Goal: Task Accomplishment & Management: Complete application form

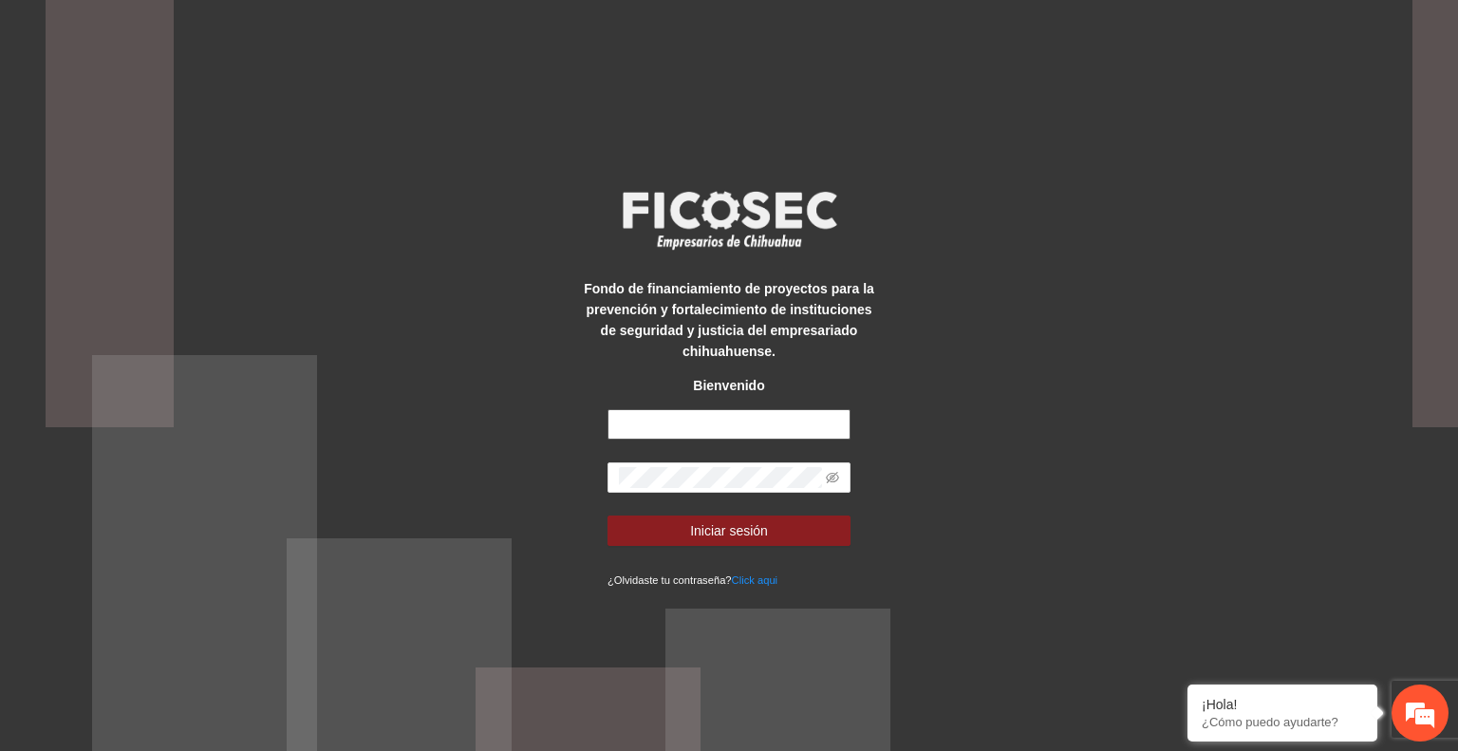
type input "**********"
click at [761, 544] on button "Iniciar sesión" at bounding box center [729, 530] width 243 height 30
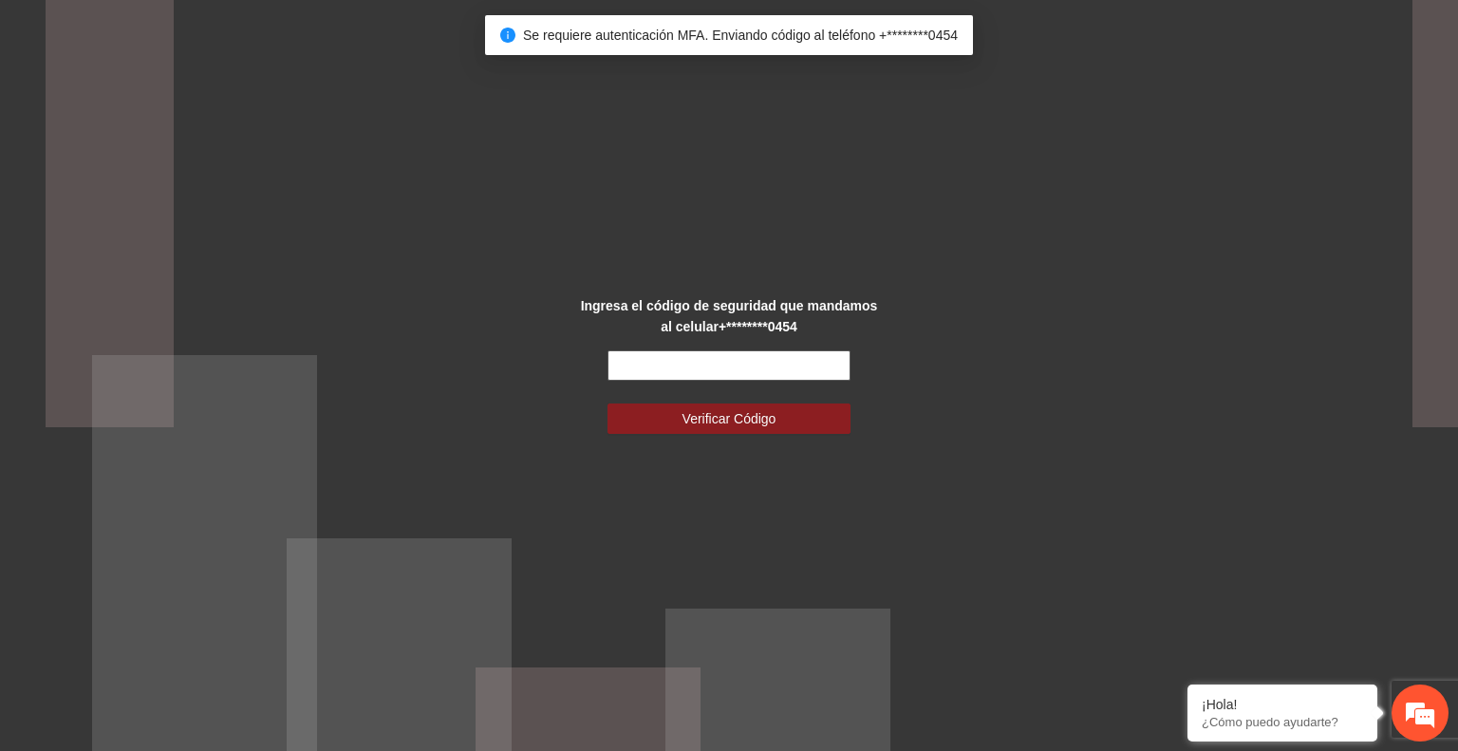
click at [664, 361] on input "text" at bounding box center [729, 365] width 243 height 30
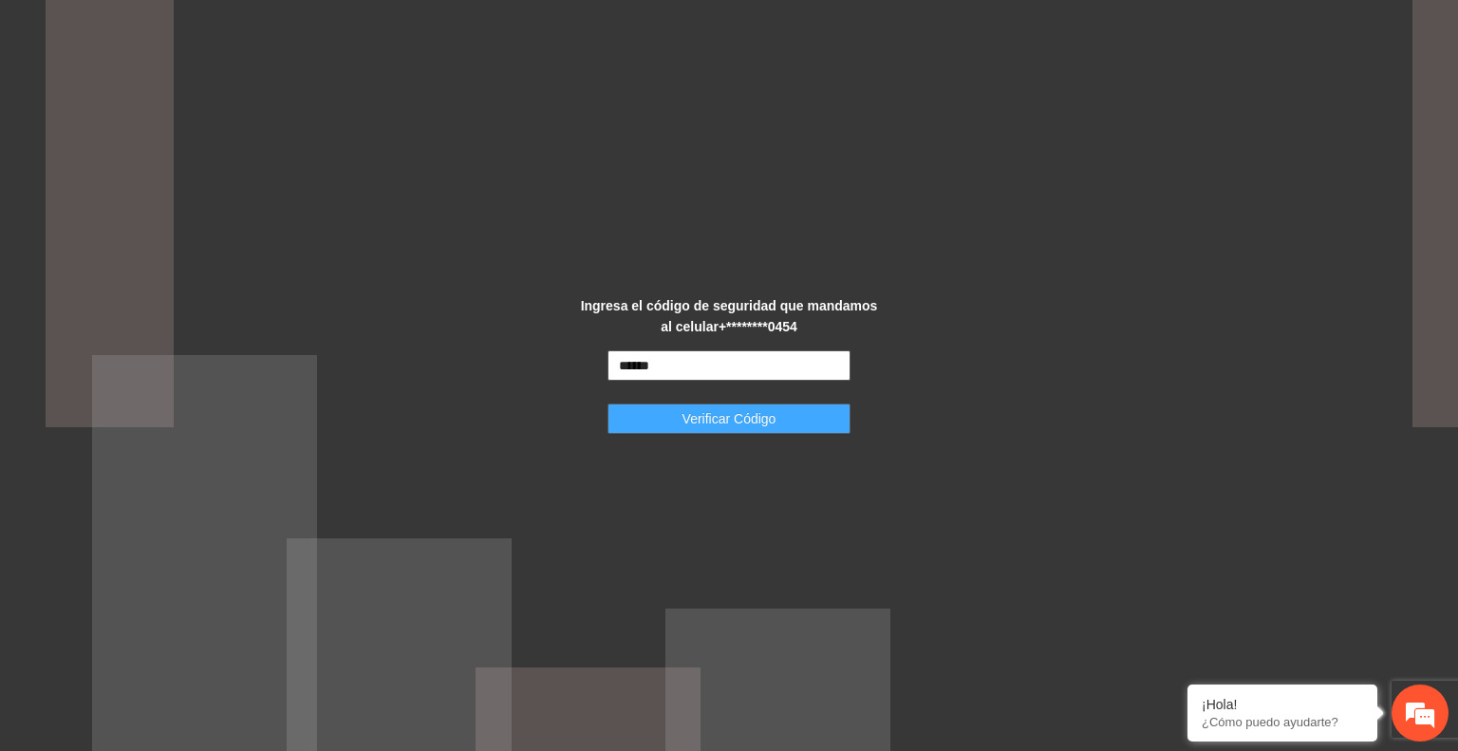
type input "******"
click at [720, 415] on span "Verificar Código" at bounding box center [730, 418] width 94 height 21
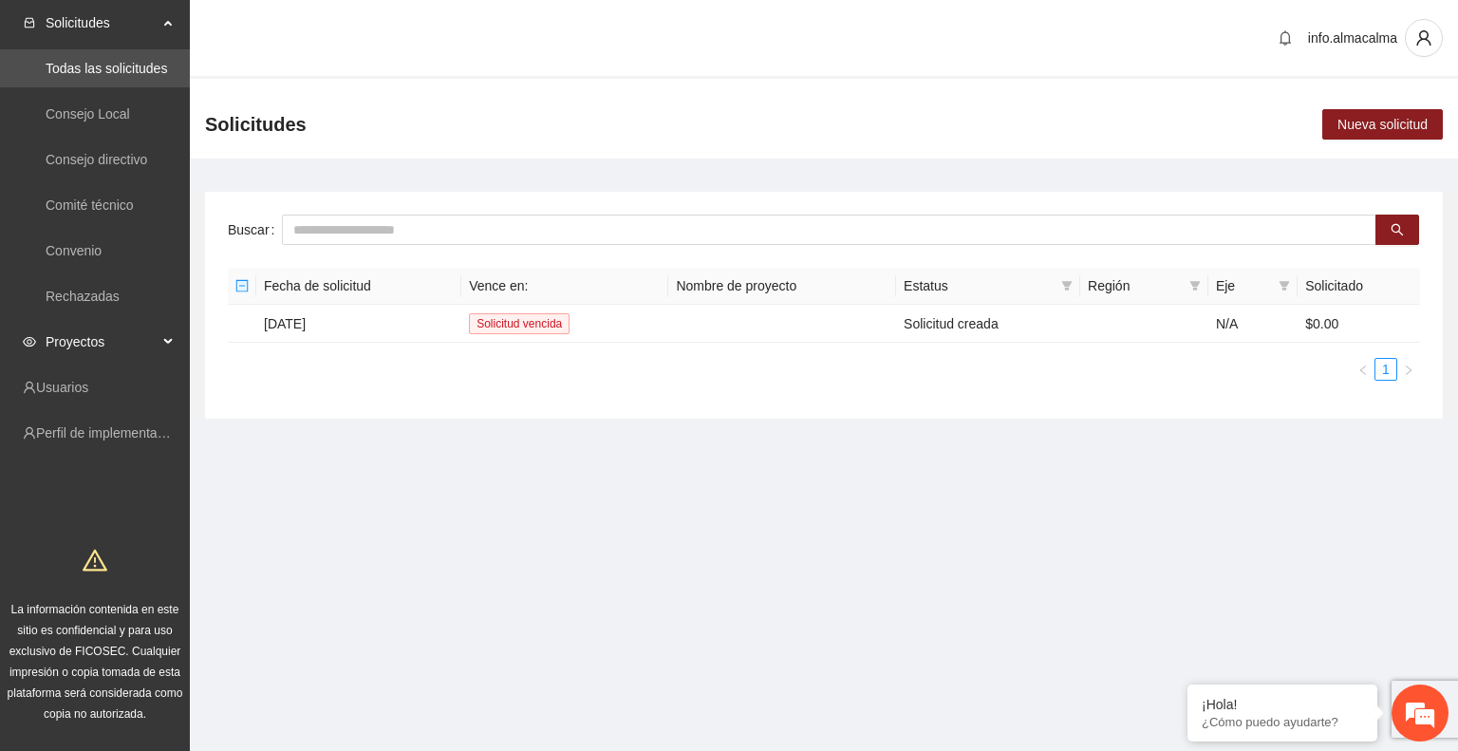
click at [157, 336] on span "Proyectos" at bounding box center [102, 342] width 112 height 38
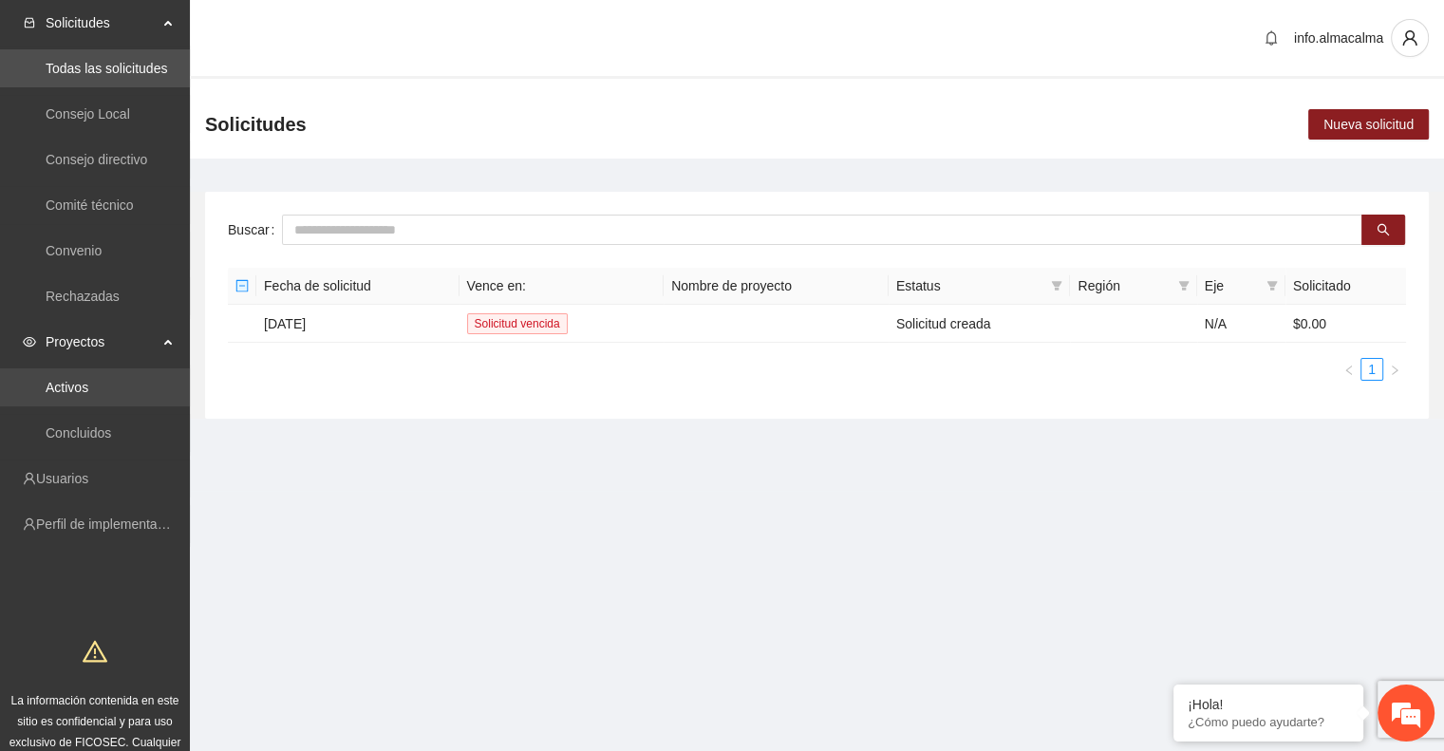
click at [88, 380] on link "Activos" at bounding box center [67, 387] width 43 height 15
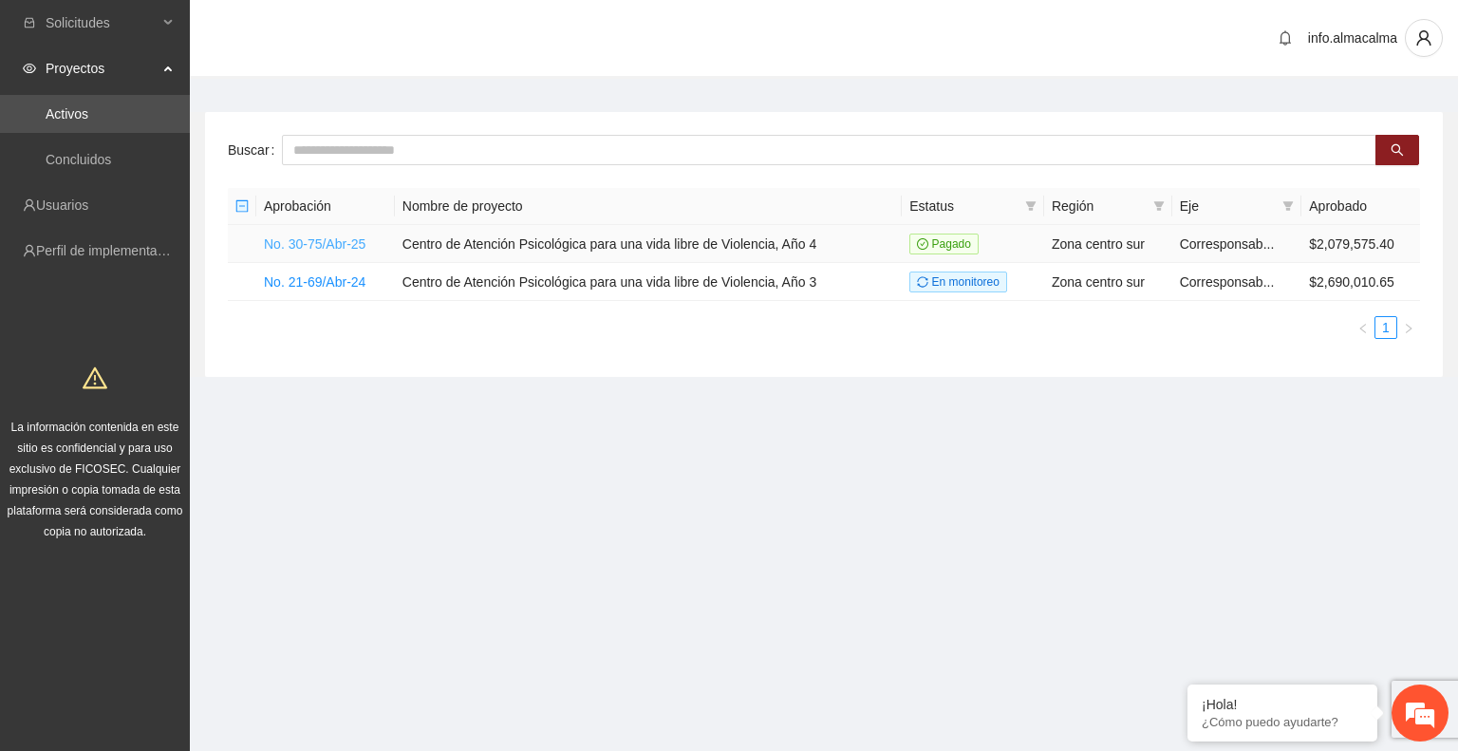
click at [346, 244] on link "No. 30-75/Abr-25" at bounding box center [315, 243] width 102 height 15
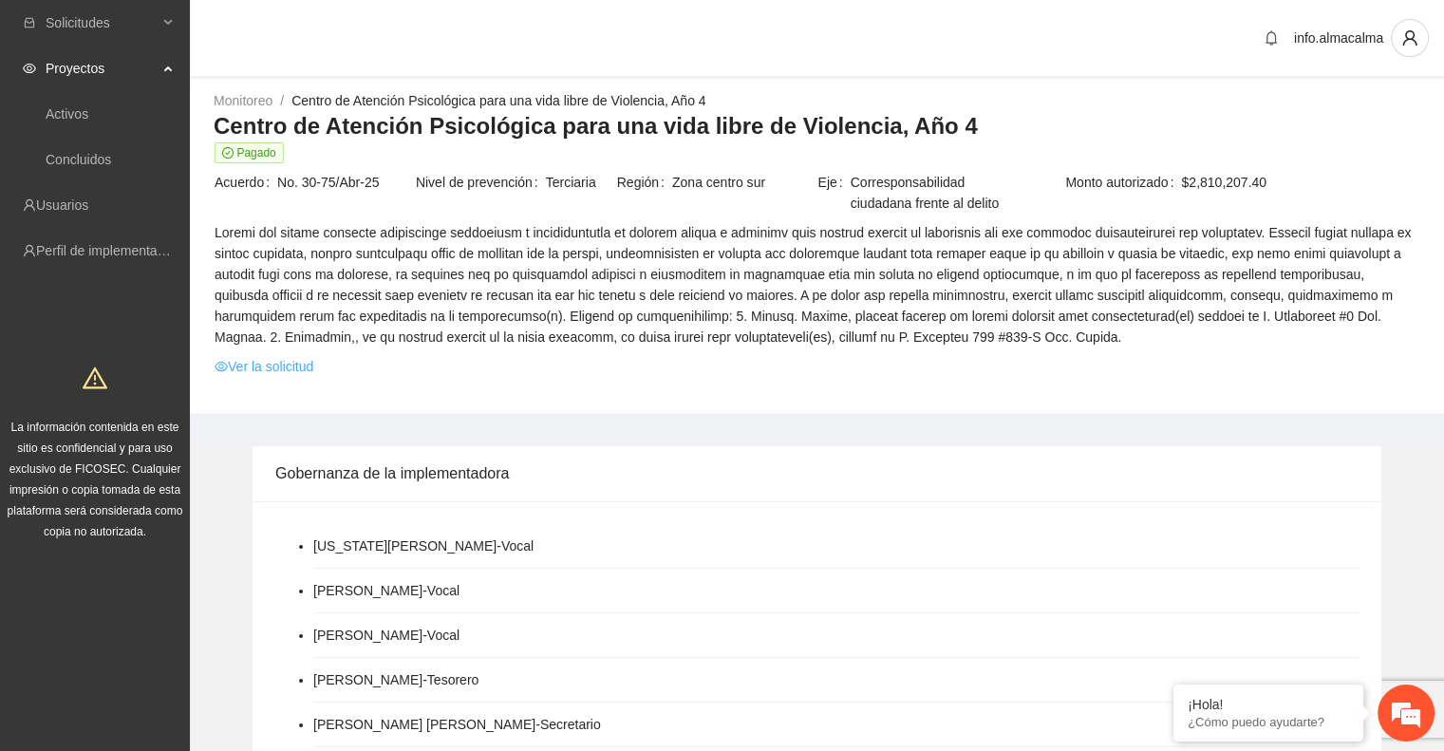
click at [274, 360] on link "Ver la solicitud" at bounding box center [264, 366] width 99 height 21
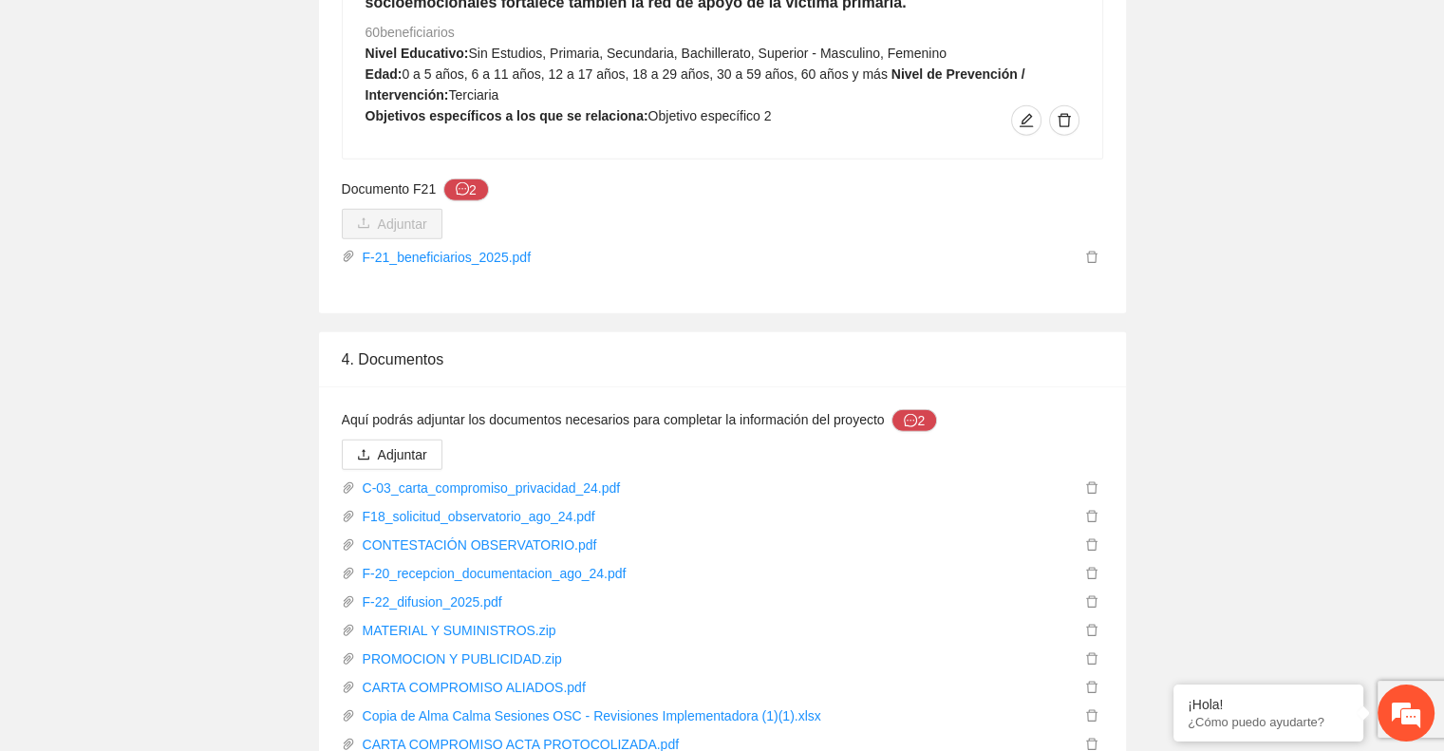
scroll to position [4499, 0]
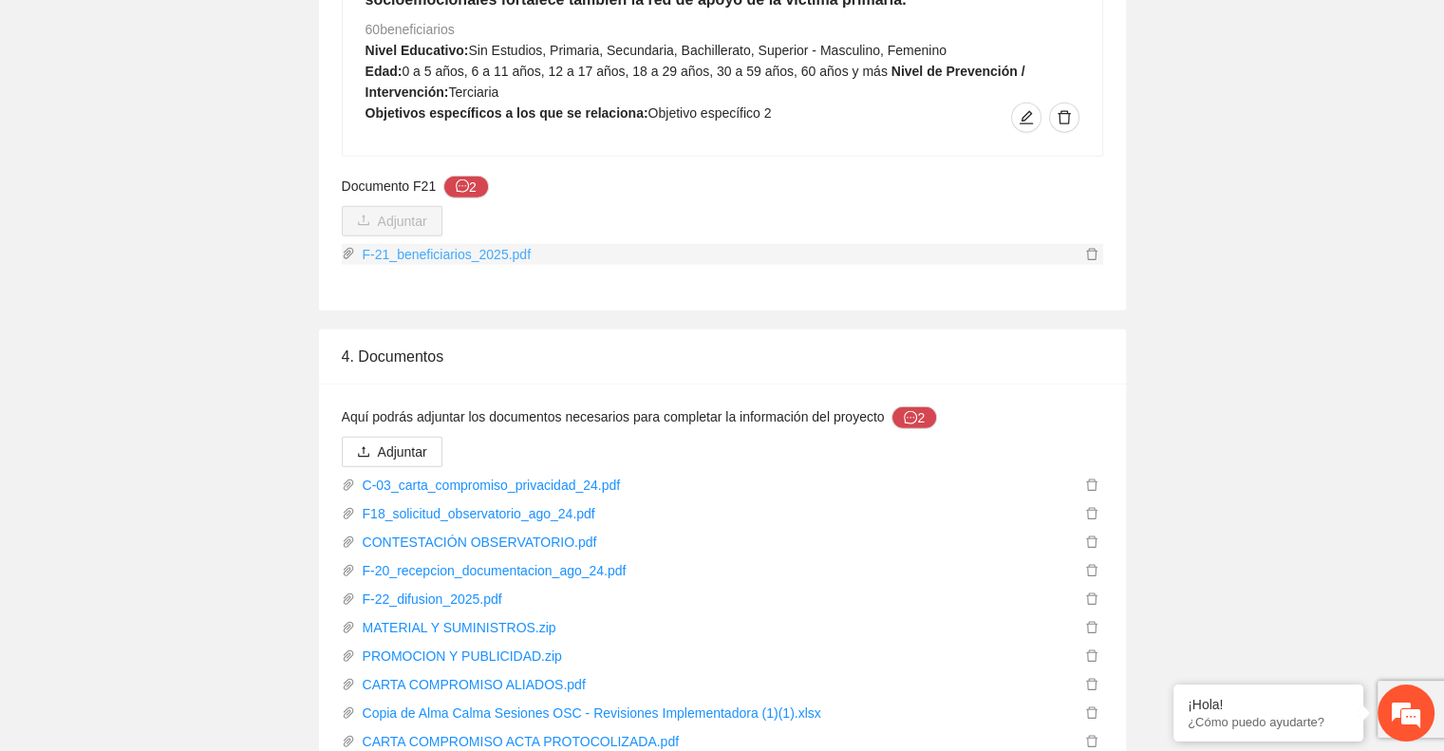
click at [445, 244] on link "F-21_beneficiarios_2025.pdf" at bounding box center [717, 254] width 725 height 21
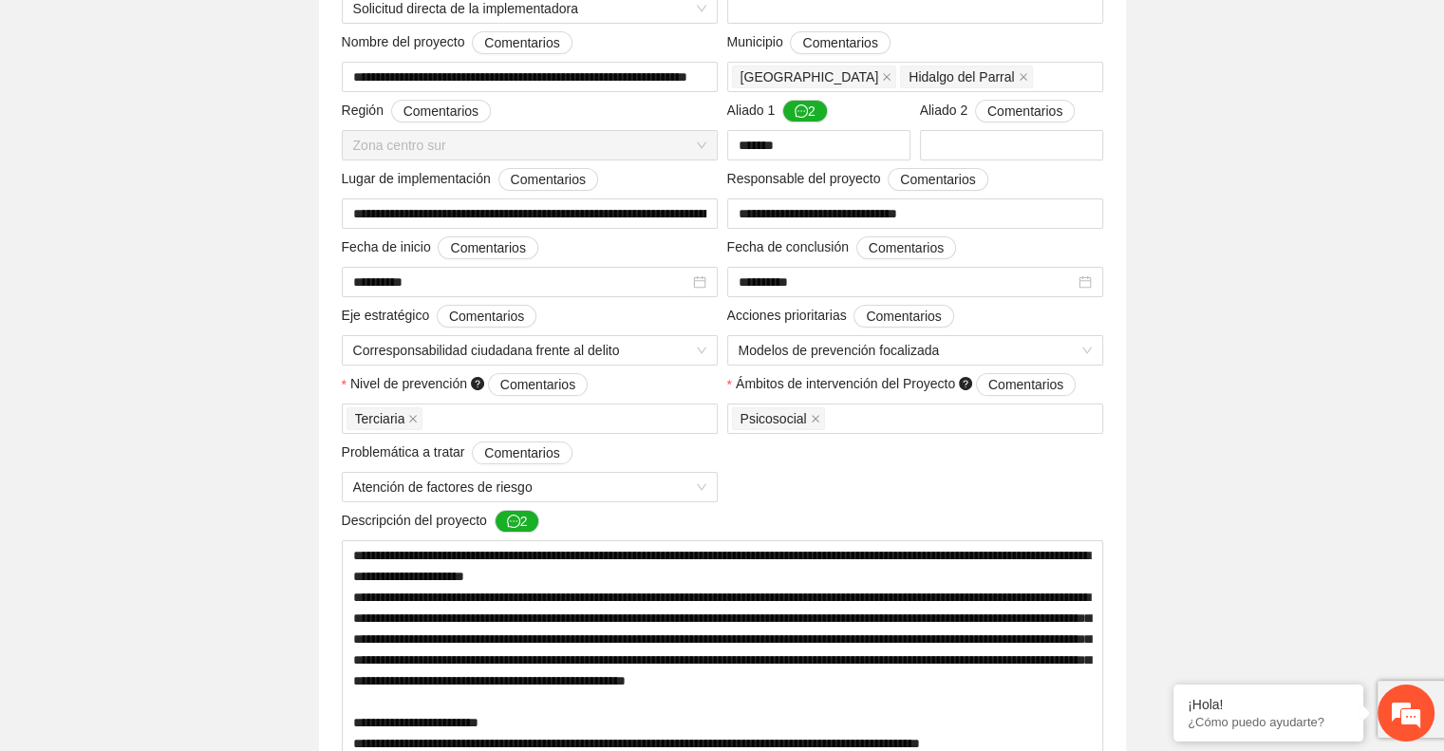
scroll to position [0, 0]
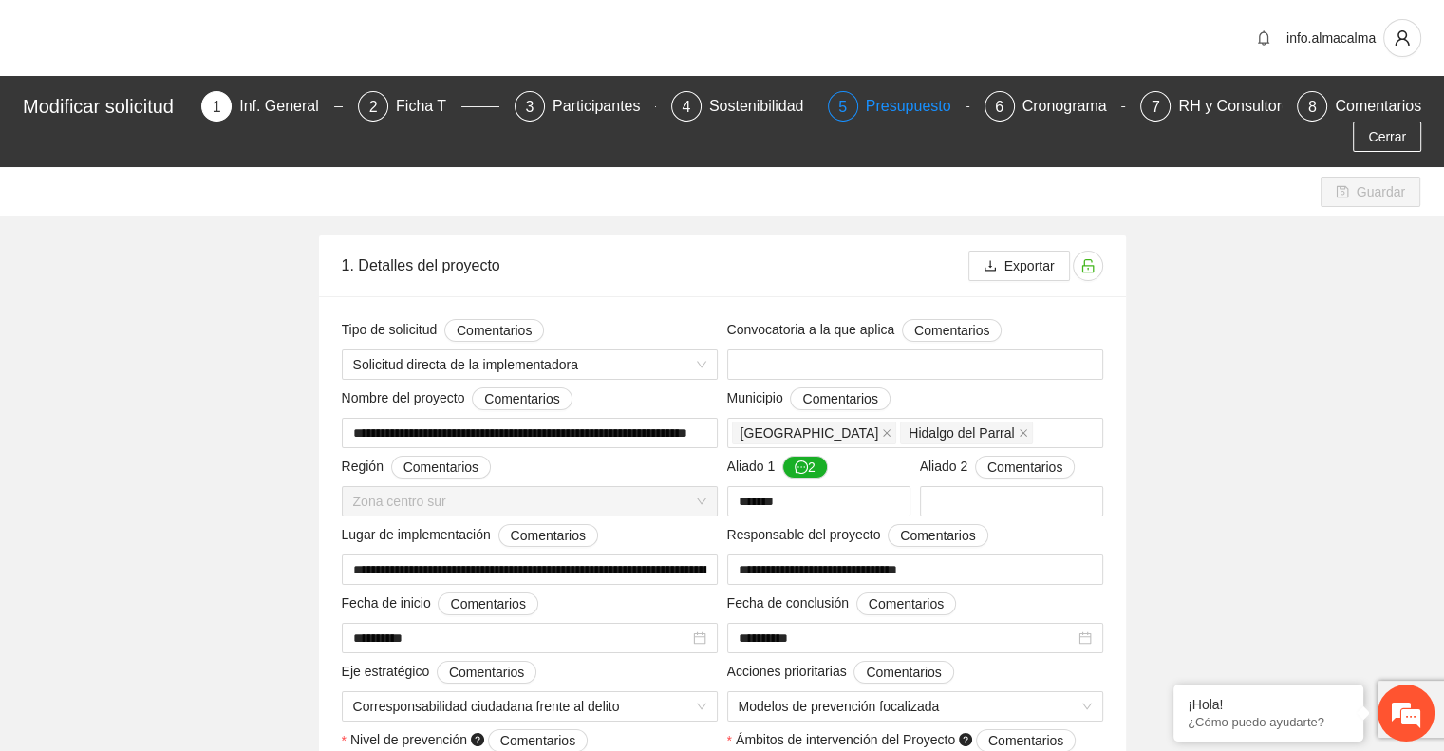
click at [919, 100] on div "Presupuesto" at bounding box center [916, 106] width 101 height 30
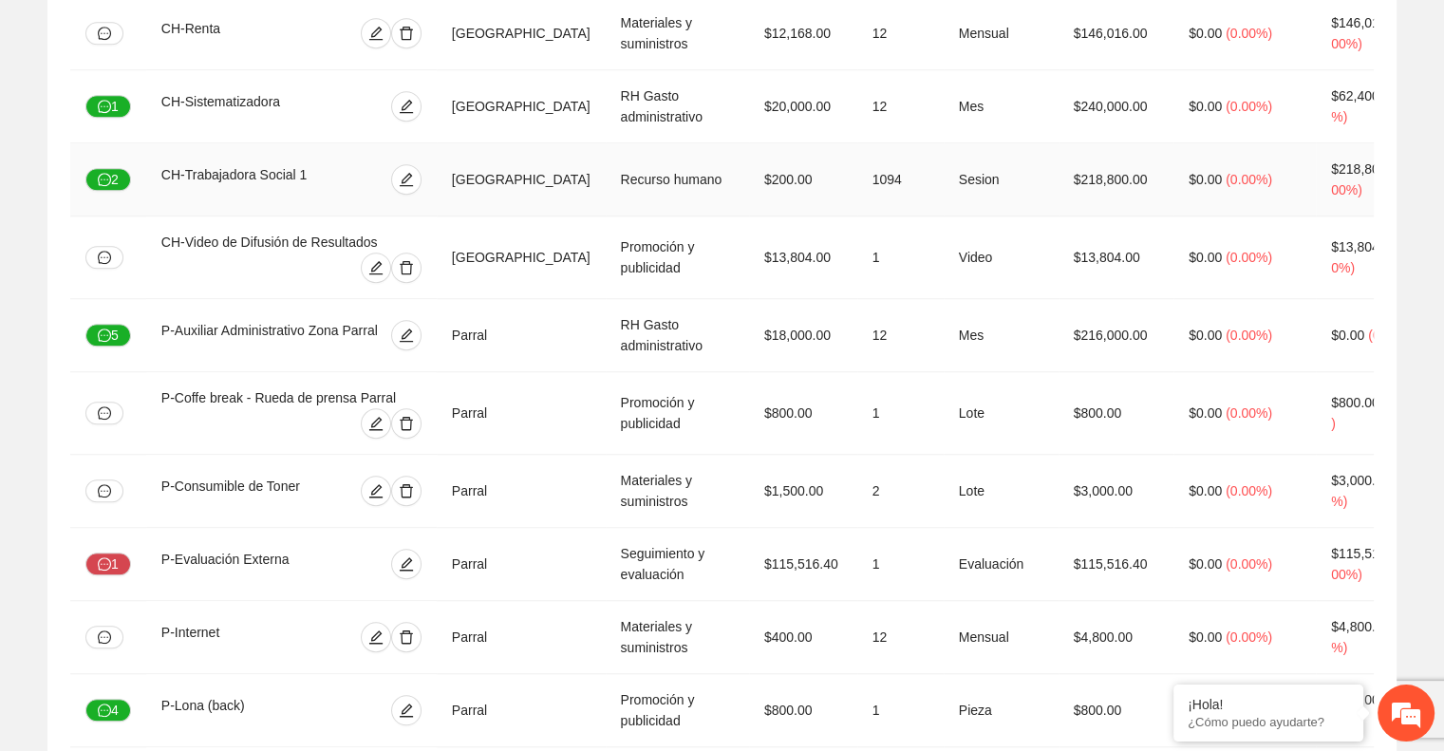
scroll to position [1606, 0]
